Goal: Transaction & Acquisition: Book appointment/travel/reservation

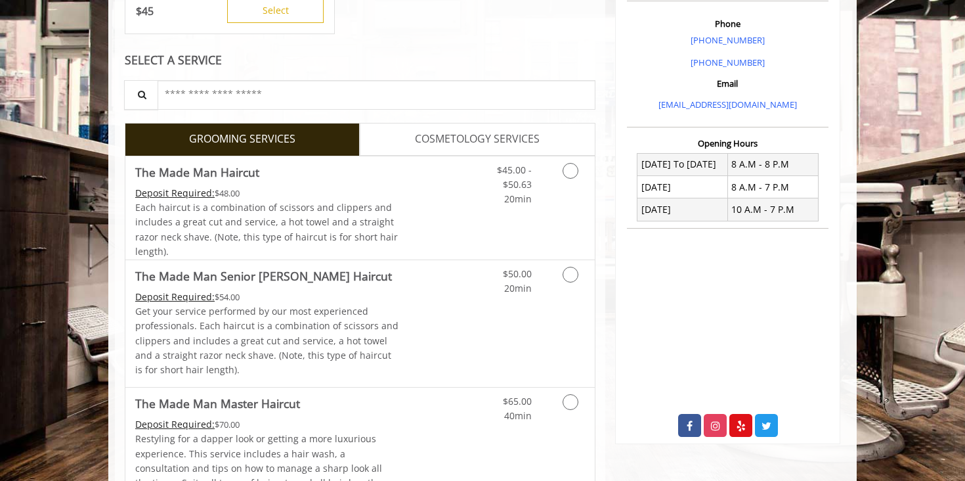
scroll to position [336, 0]
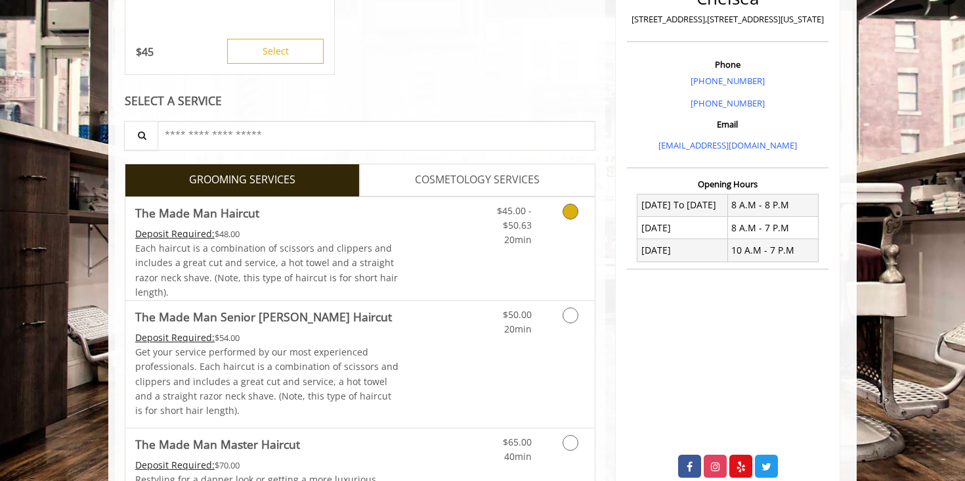
click at [364, 235] on div "Deposit Required: $48.00" at bounding box center [267, 234] width 264 height 14
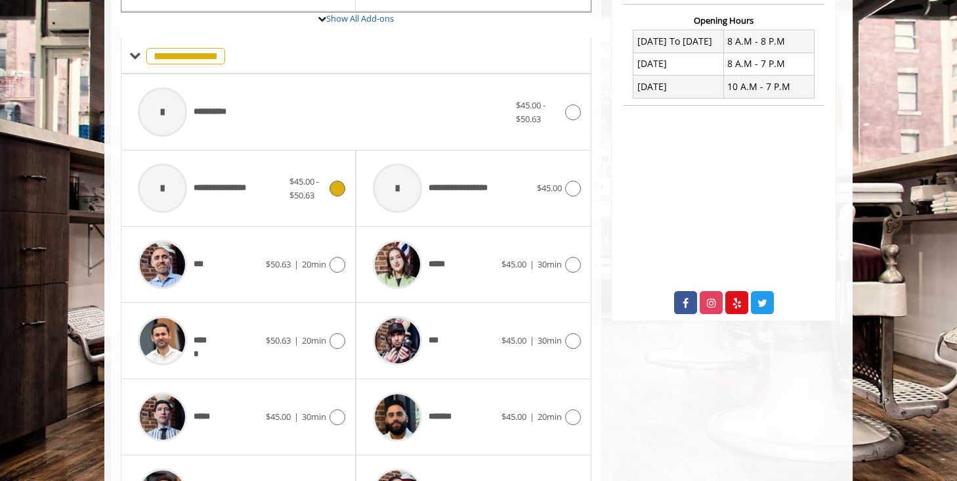
scroll to position [585, 0]
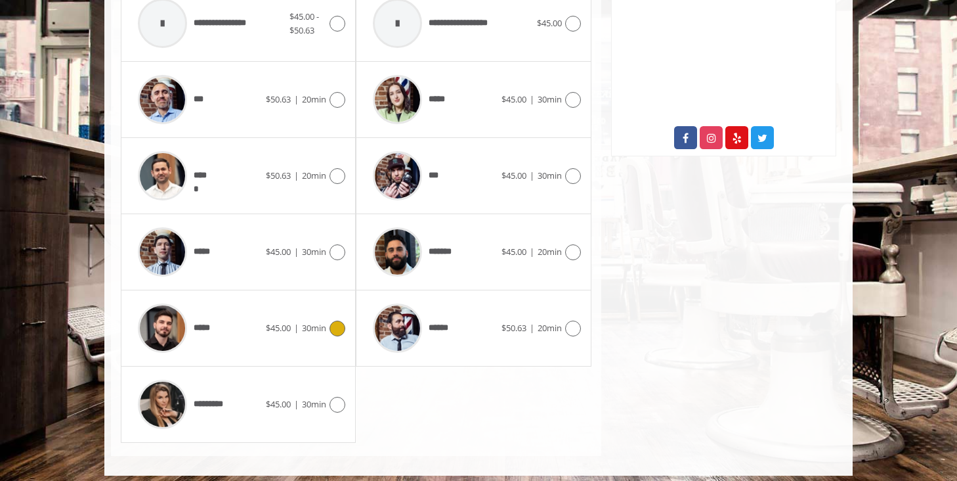
click at [203, 349] on span "*****" at bounding box center [176, 328] width 91 height 62
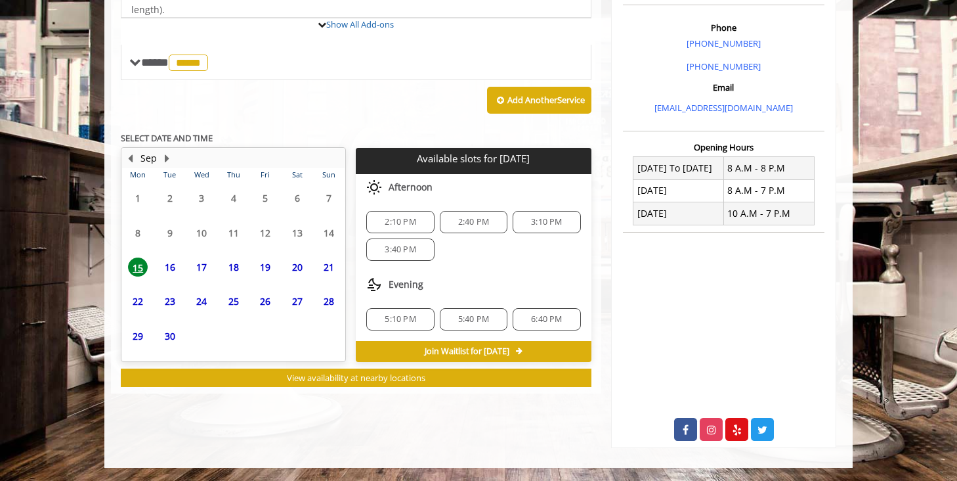
scroll to position [439, 0]
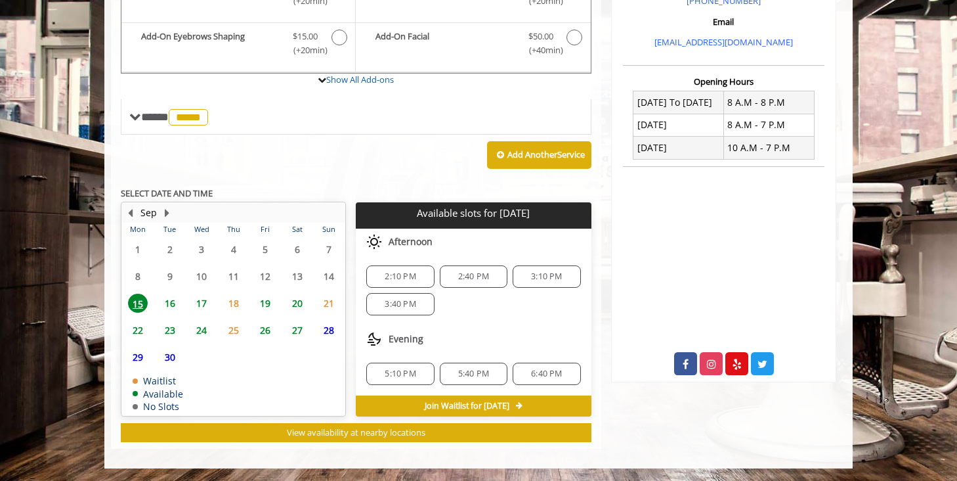
click at [173, 303] on span "16" at bounding box center [170, 303] width 20 height 19
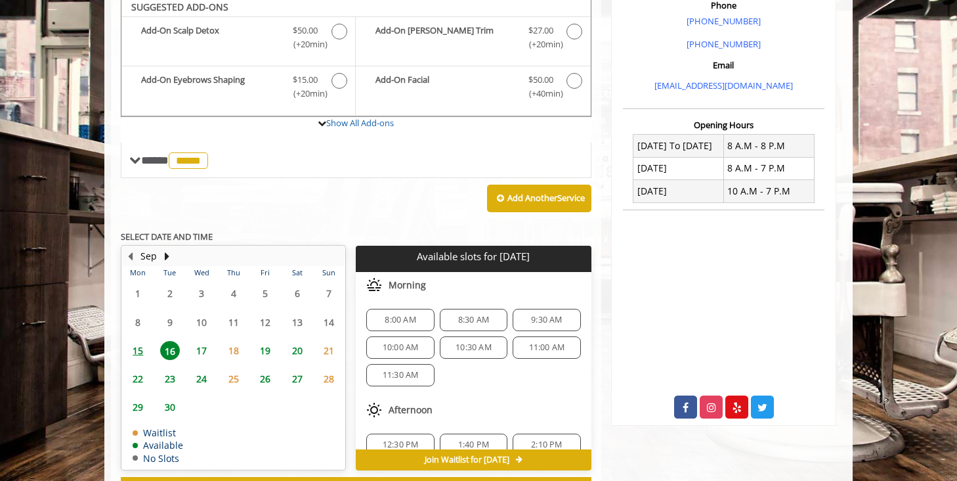
scroll to position [391, 0]
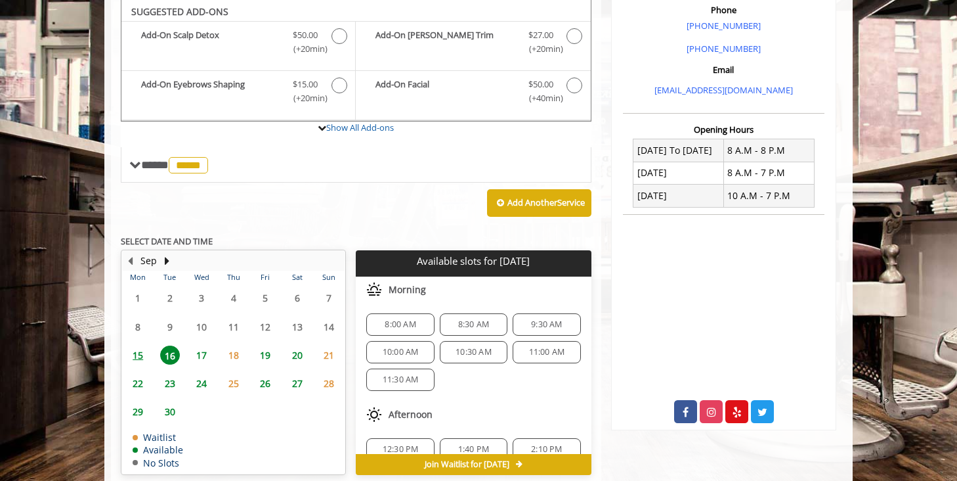
click at [404, 322] on span "8:00 AM" at bounding box center [400, 324] width 31 height 11
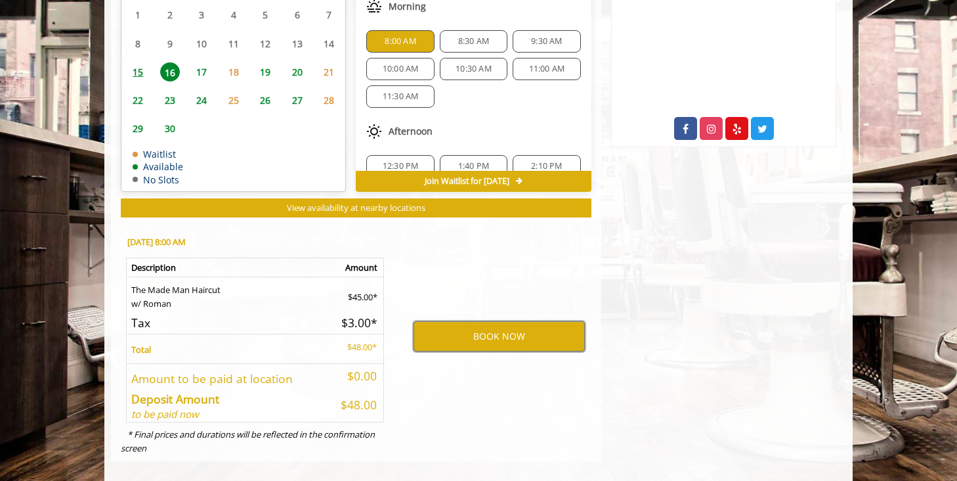
scroll to position [671, 0]
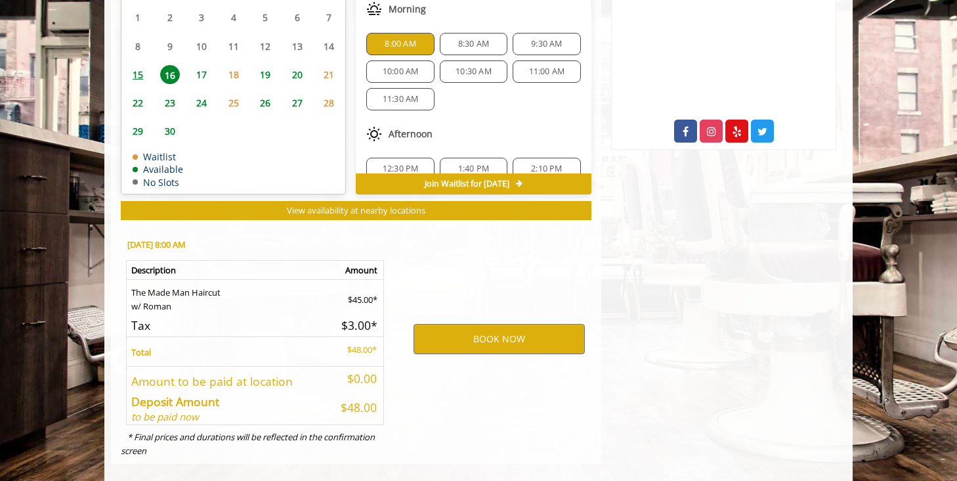
click at [401, 39] on span "8:00 AM" at bounding box center [400, 44] width 31 height 11
click at [448, 340] on button "BOOK NOW" at bounding box center [499, 339] width 171 height 30
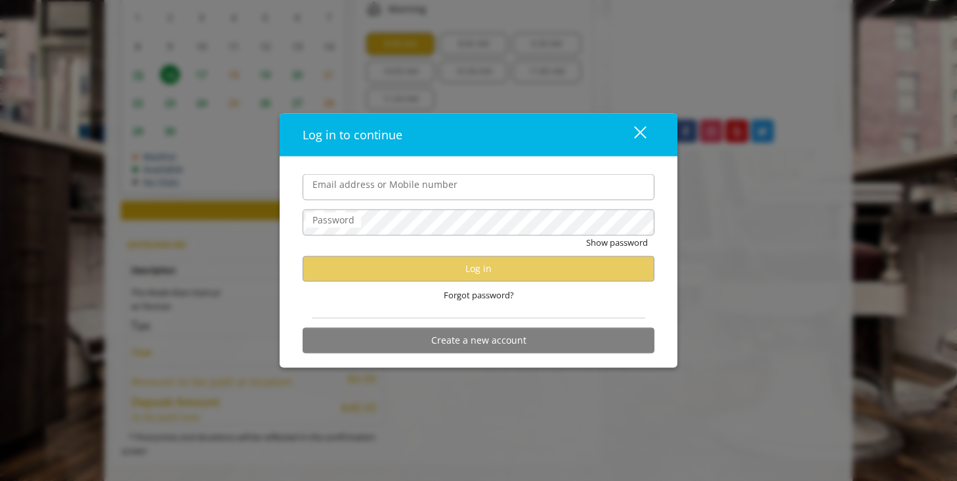
click at [640, 131] on div "close dialog" at bounding box center [640, 132] width 12 height 12
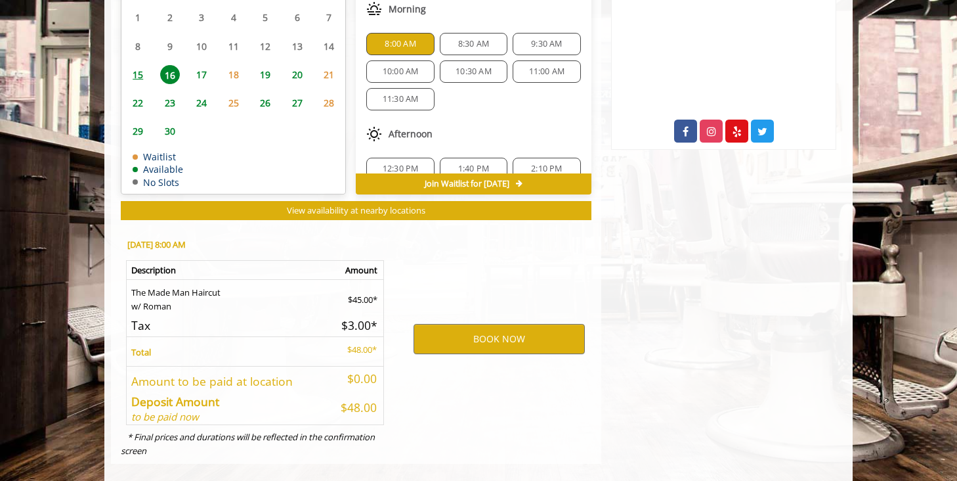
scroll to position [0, 0]
